Goal: Information Seeking & Learning: Learn about a topic

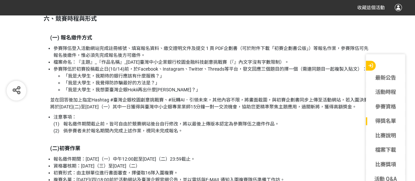
scroll to position [853, 0]
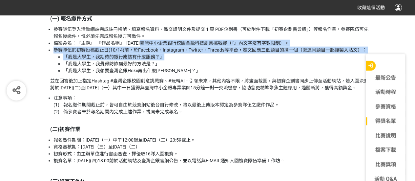
drag, startPoint x: 143, startPoint y: 45, endPoint x: 340, endPoint y: 58, distance: 197.2
click at [340, 58] on ul "參賽隊伍登入活動網站完成註冊帳號、填寫報名資料、繳交證明文件及提交 1 頁 PDF企劃書（可於附件下載「初賽企劃書公版」）等報名作業，參賽隊伍可先報名後繳件，…" at bounding box center [208, 50] width 328 height 48
click at [186, 52] on li "參賽隊伍於初賽投稿截止日(10/14)前，於Facebook、Instagram、Twitter、Threads等平台，發文回應三個題目的擇一個（需連同題目一…" at bounding box center [212, 61] width 318 height 28
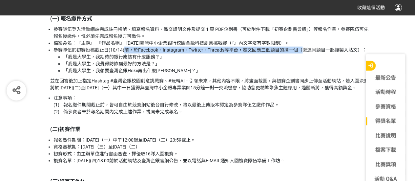
drag, startPoint x: 125, startPoint y: 49, endPoint x: 301, endPoint y: 51, distance: 176.5
click at [301, 51] on li "參賽隊伍於初賽投稿截止日(10/14)前，於Facebook、Instagram、Twitter、Threads等平台，發文回應三個題目的擇一個（需連同題目一…" at bounding box center [212, 61] width 318 height 28
click at [230, 58] on li "「我是大學生，我期待的銀行應該有什麼服務？」" at bounding box center [217, 56] width 308 height 7
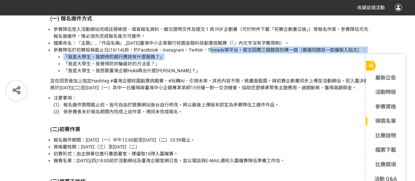
drag, startPoint x: 209, startPoint y: 49, endPoint x: 323, endPoint y: 53, distance: 113.9
click at [323, 53] on li "參賽隊伍於初賽投稿截止日(10/14)前，於Facebook、Instagram、Twitter、Threads等平台，發文回應三個題目的擇一個（需連同題目一…" at bounding box center [212, 61] width 318 height 28
click at [253, 54] on li "「我是大學生，我期待的銀行應該有什麼服務？」" at bounding box center [217, 56] width 308 height 7
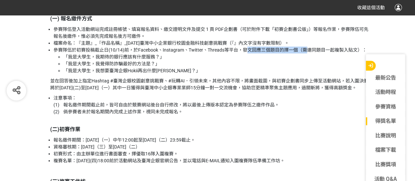
drag, startPoint x: 245, startPoint y: 48, endPoint x: 308, endPoint y: 51, distance: 63.0
click at [308, 51] on li "參賽隊伍於初賽投稿截止日(10/14)前，於Facebook、Instagram、Twitter、Threads等平台，發文回應三個題目的擇一個（需連同題目一…" at bounding box center [212, 61] width 318 height 28
click at [212, 54] on li "「我是大學生，我期待的銀行應該有什麼服務？」" at bounding box center [217, 56] width 308 height 7
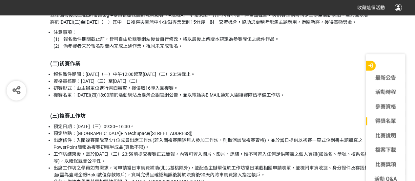
scroll to position [951, 0]
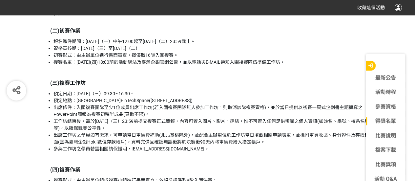
drag, startPoint x: 58, startPoint y: 36, endPoint x: 293, endPoint y: 69, distance: 236.8
click at [201, 52] on li "資格審核期：114年10月15日（三）至114年10月21日（二）" at bounding box center [212, 48] width 318 height 7
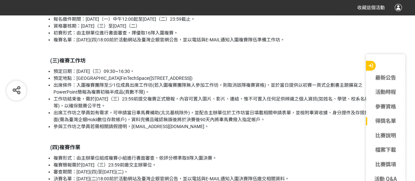
scroll to position [984, 0]
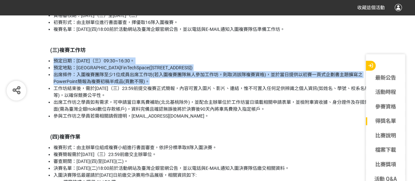
drag, startPoint x: 54, startPoint y: 68, endPoint x: 248, endPoint y: 85, distance: 194.9
click at [248, 85] on ul "預定日期：114年11月5日（三）09:30~16:30。 預定地點：金融科技創新園區FinTechSpace(台北市中正區南海路1號仰德大樓13樓) 出席條…" at bounding box center [208, 88] width 328 height 62
click at [125, 85] on li "出席條件：入圍複賽團隊至少1位成員出席工作坊(若入圍複賽團隊無人參加工作坊，則取消該隊複賽資格)，並於當日提供以初賽一頁式企劃書主題擴寫之PowerPoint…" at bounding box center [212, 78] width 318 height 14
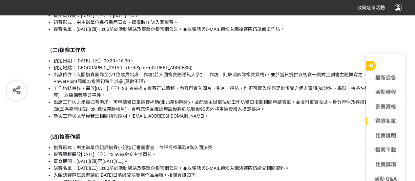
drag, startPoint x: 46, startPoint y: 80, endPoint x: 252, endPoint y: 101, distance: 207.0
click at [252, 101] on ul "預定日期：114年11月5日（三）09:30~16:30。 預定地點：金融科技創新園區FinTechSpace(台北市中正區南海路1號仰德大樓13樓) 出席條…" at bounding box center [208, 88] width 328 height 62
click at [151, 99] on li "工作坊結束後，需於114年 11月19日（三）23:59前提交複賽正式簡報，內容可置入圖片、影片、連結，惟不可置入任何足供辨識之個人資訊(如姓名、學號、校系名…" at bounding box center [212, 92] width 318 height 14
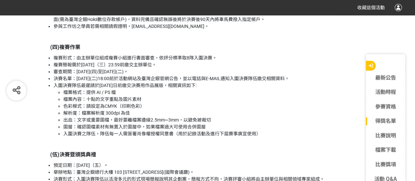
scroll to position [1082, 0]
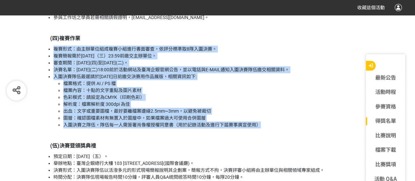
drag, startPoint x: 165, startPoint y: 61, endPoint x: 279, endPoint y: 130, distance: 133.1
click at [279, 128] on ul "複賽形式：由主辦單位組成複賽小組進行書面審查，依評分標準取8隊入圍決賽。 複賽簡報需於114年 11月19日（三）23:59前繳交主辦單位。 審查期間：114…" at bounding box center [208, 87] width 328 height 83
click at [227, 94] on li "檔案內容：十點的文字重點及圖片素材" at bounding box center [217, 90] width 308 height 7
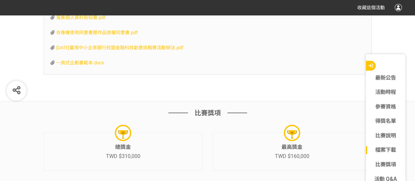
scroll to position [1897, 0]
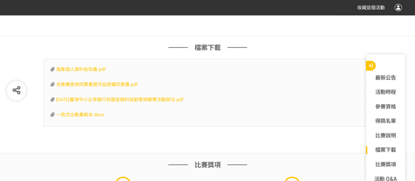
click at [156, 102] on span "2025年臺灣中小企業銀行校園金融科技創意挑戰賽活動辦法.pdf" at bounding box center [119, 99] width 127 height 5
